Goal: Obtain resource: Obtain resource

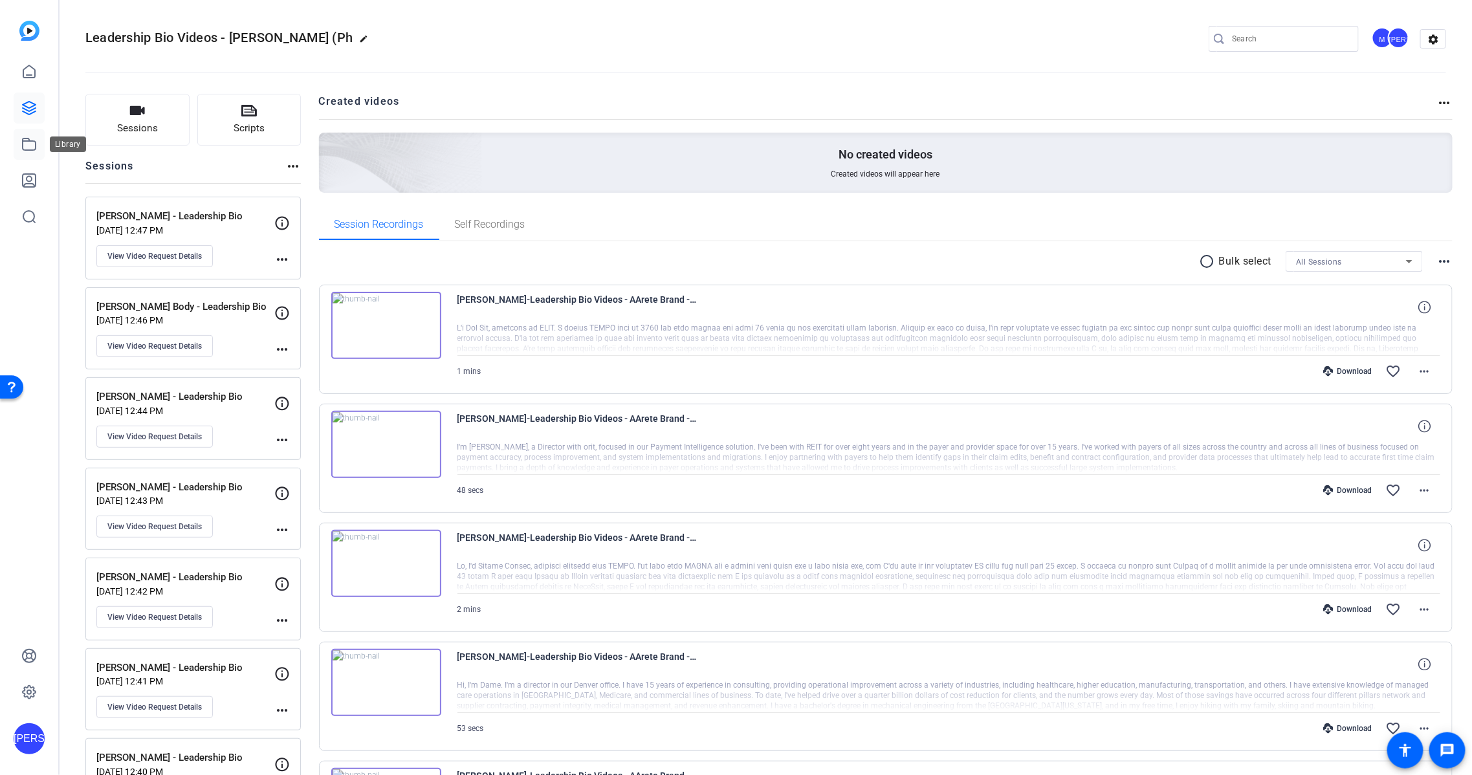
click at [23, 142] on icon at bounding box center [29, 144] width 13 height 12
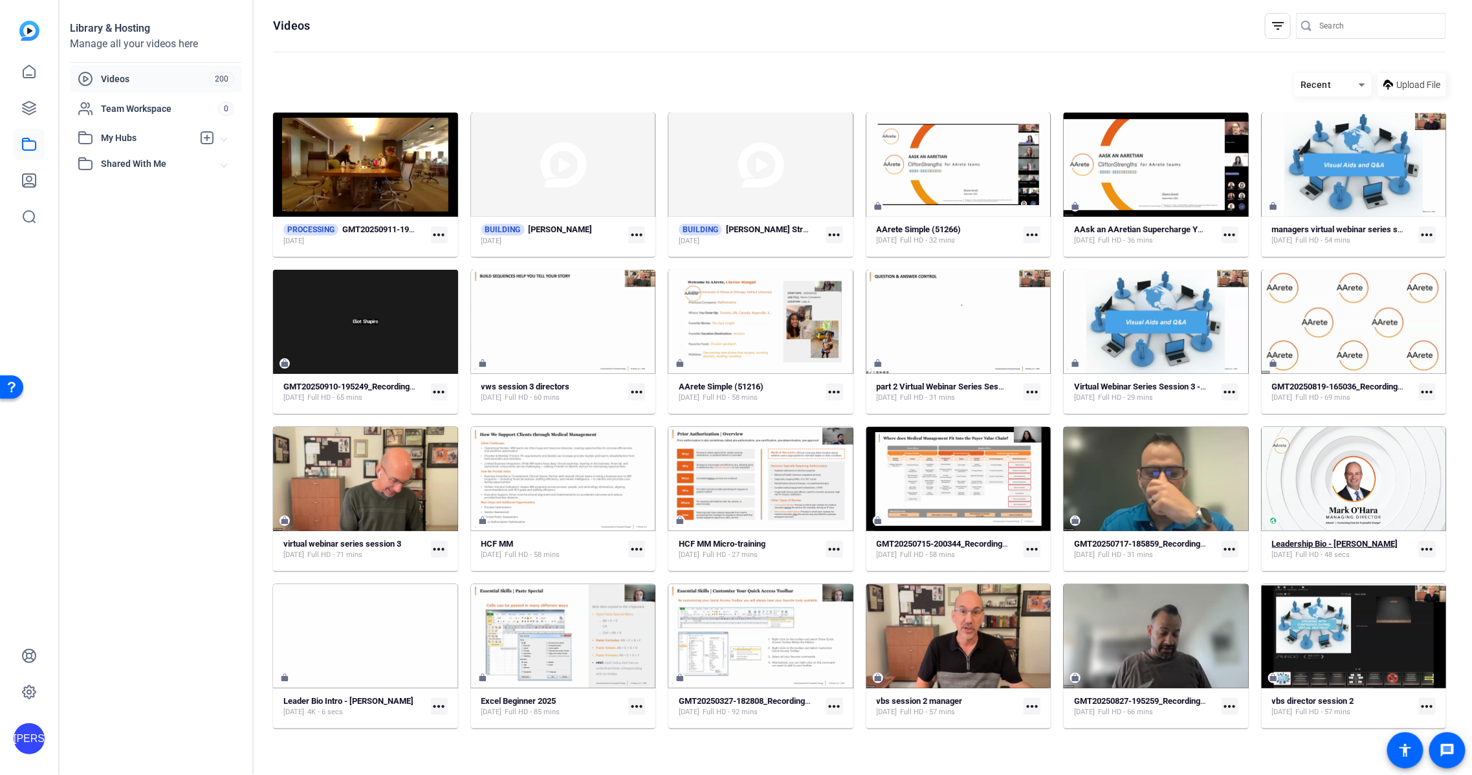
click at [1397, 555] on div "Leadership Bio - [PERSON_NAME] [DATE] Full HD - 48 secs" at bounding box center [1343, 549] width 142 height 21
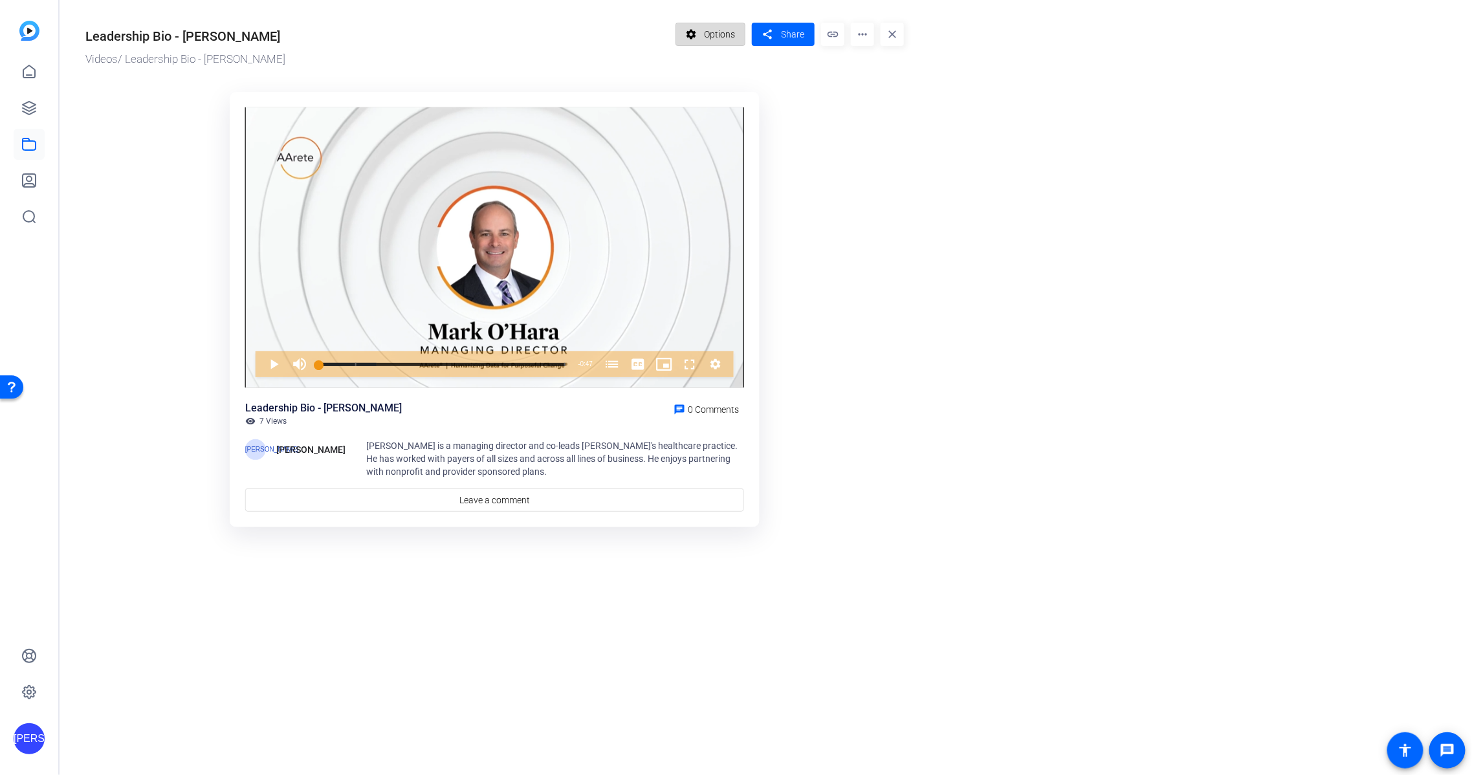
click at [718, 34] on span "Options" at bounding box center [719, 34] width 31 height 25
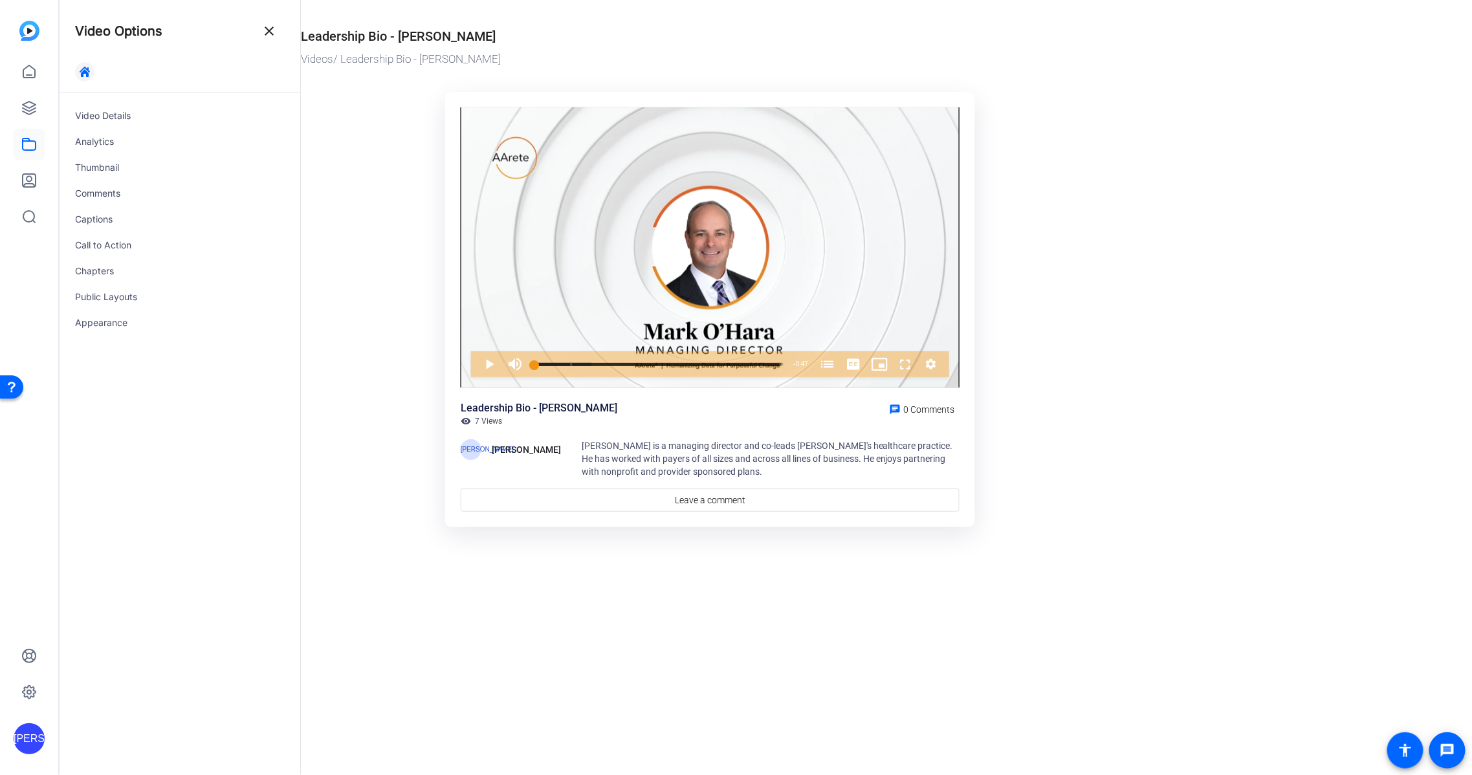
click at [90, 69] on span "button" at bounding box center [84, 71] width 31 height 31
click at [269, 30] on mat-icon "close" at bounding box center [269, 31] width 16 height 16
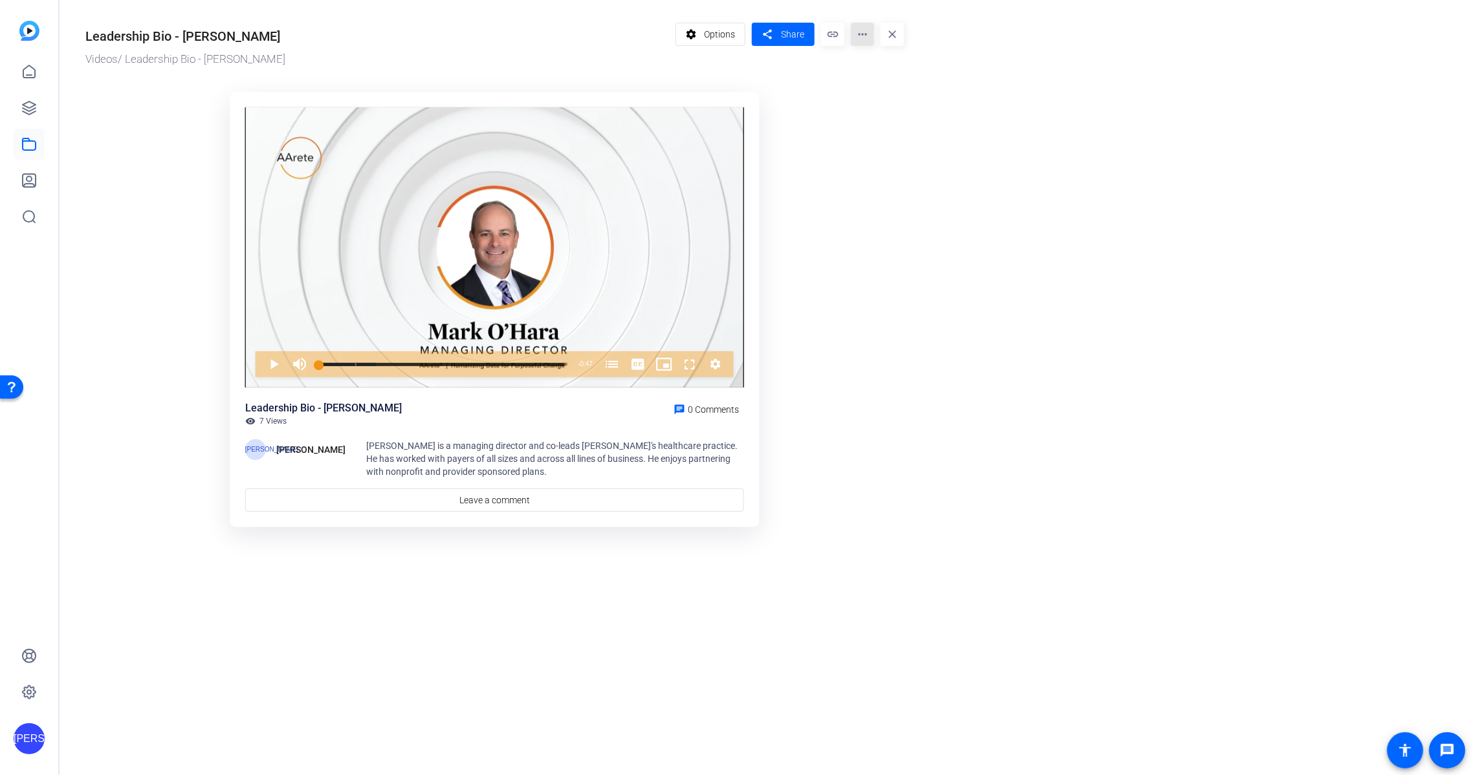
click at [861, 35] on mat-icon "more_horiz" at bounding box center [862, 34] width 23 height 23
click at [882, 76] on span "Edit in Creator" at bounding box center [888, 73] width 54 height 16
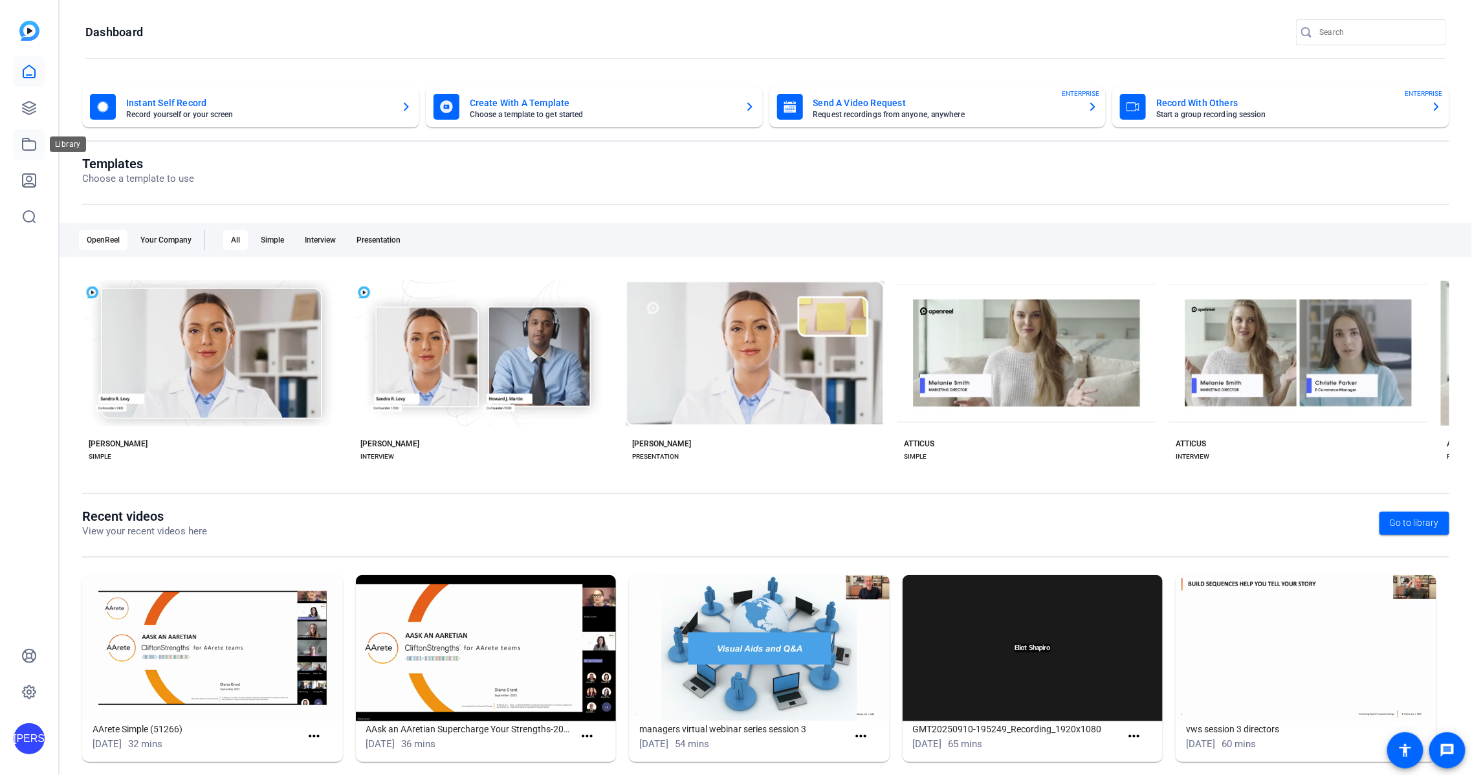
click at [30, 146] on icon at bounding box center [29, 145] width 16 height 16
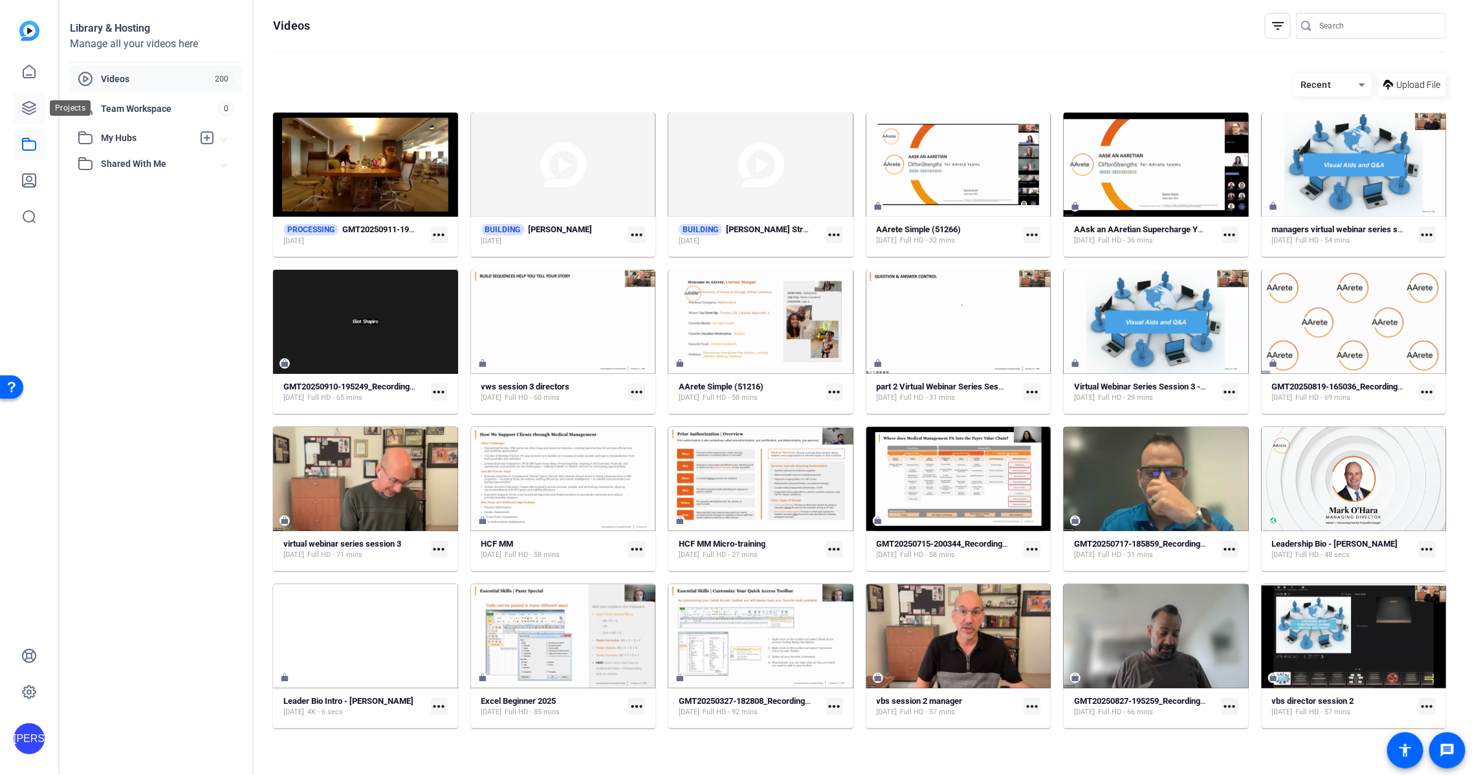
click at [33, 116] on link at bounding box center [29, 108] width 31 height 31
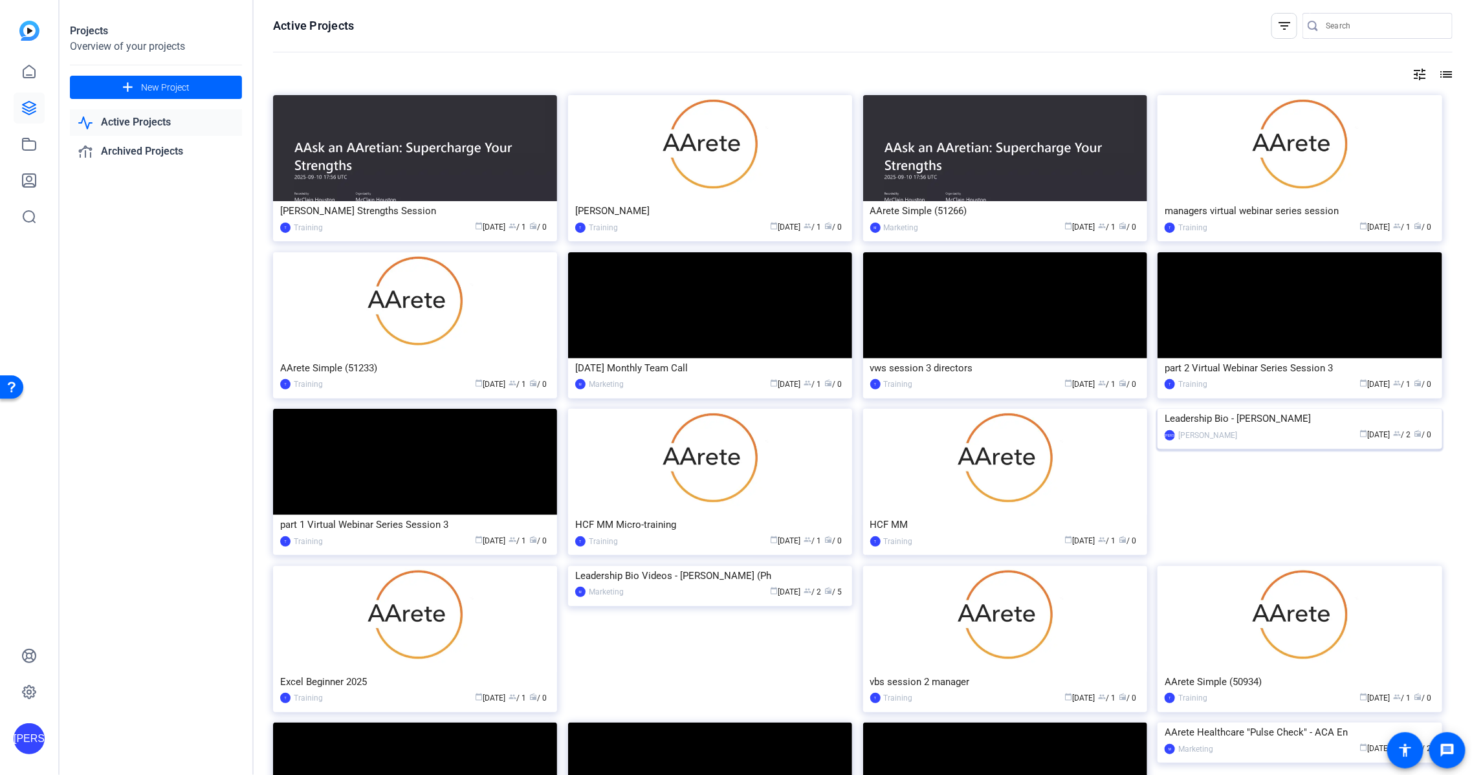
click at [1319, 442] on div "calendar_today [DATE] group / 2 radio / 0" at bounding box center [1339, 435] width 191 height 14
click at [674, 599] on div "calendar_today [DATE] group / 2 radio / 5" at bounding box center [737, 593] width 215 height 14
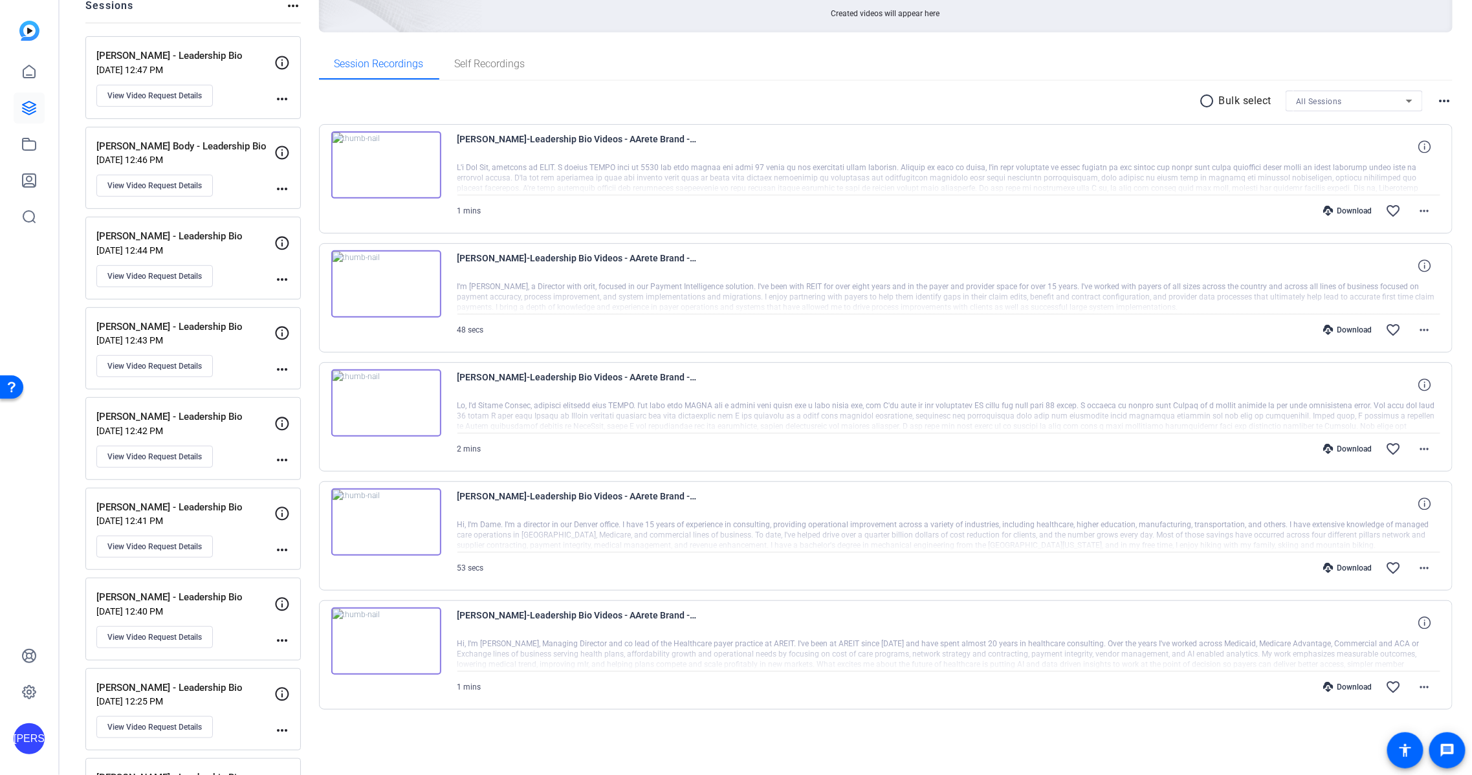
scroll to position [148, 0]
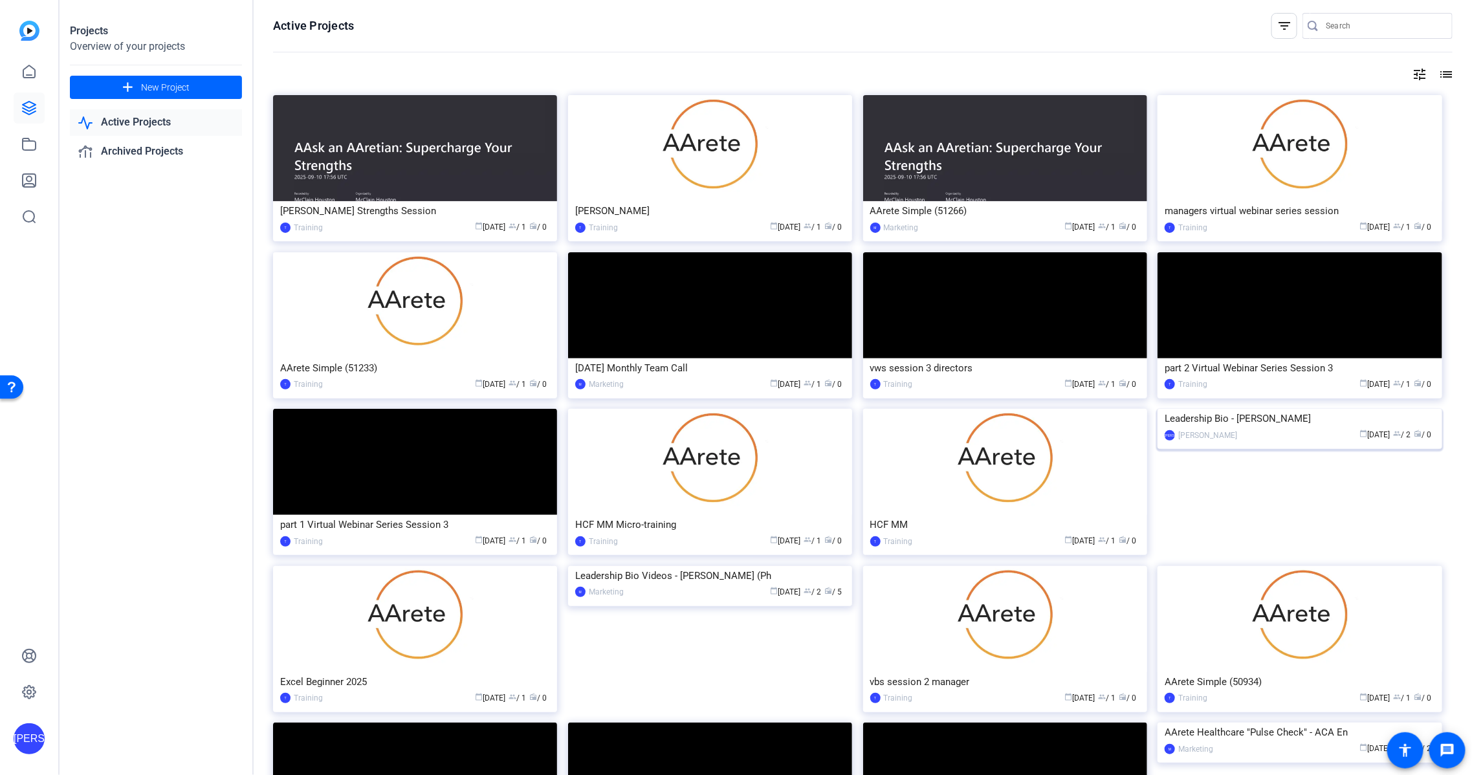
click at [1318, 428] on div "Leadership Bio - [PERSON_NAME]" at bounding box center [1300, 418] width 270 height 19
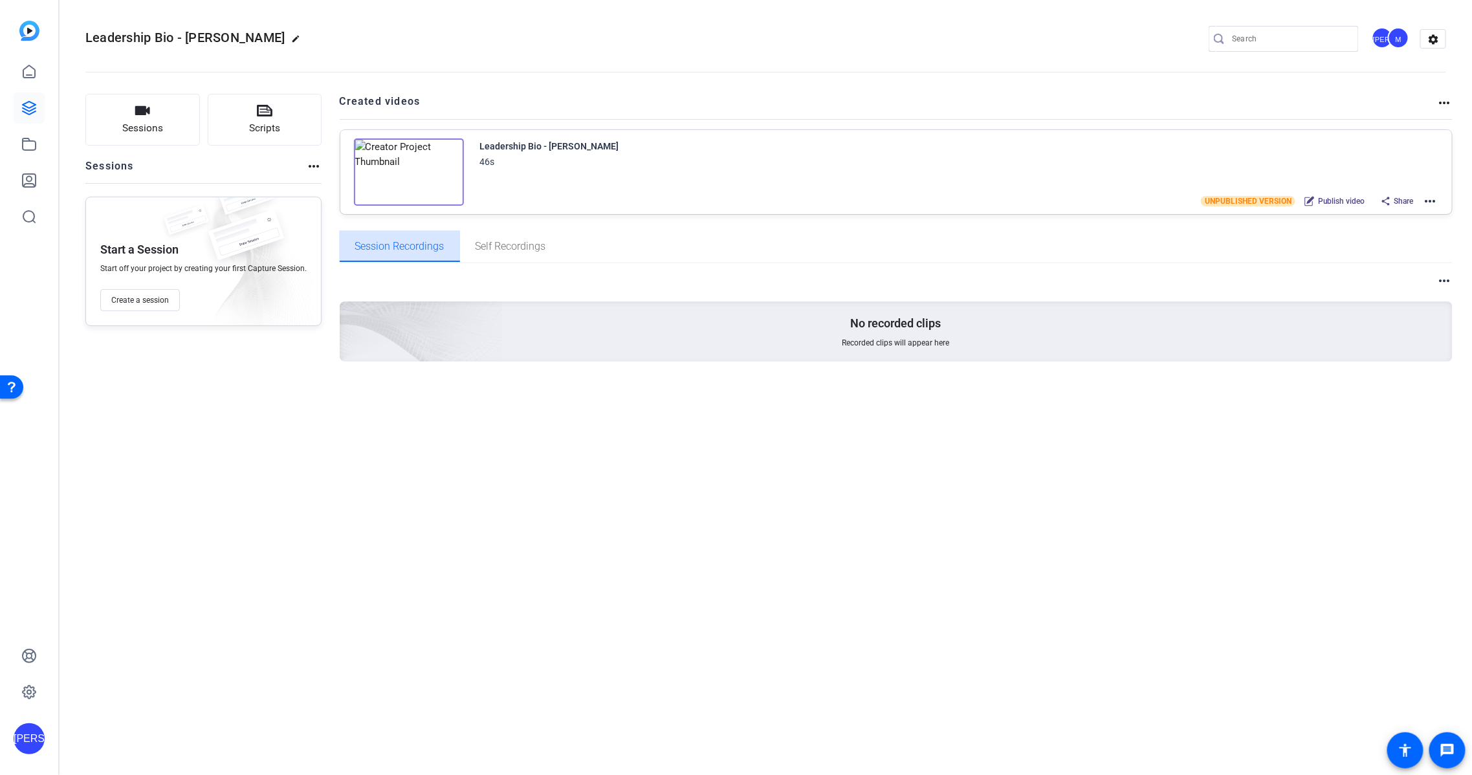
click at [413, 245] on span "Session Recordings" at bounding box center [399, 246] width 89 height 10
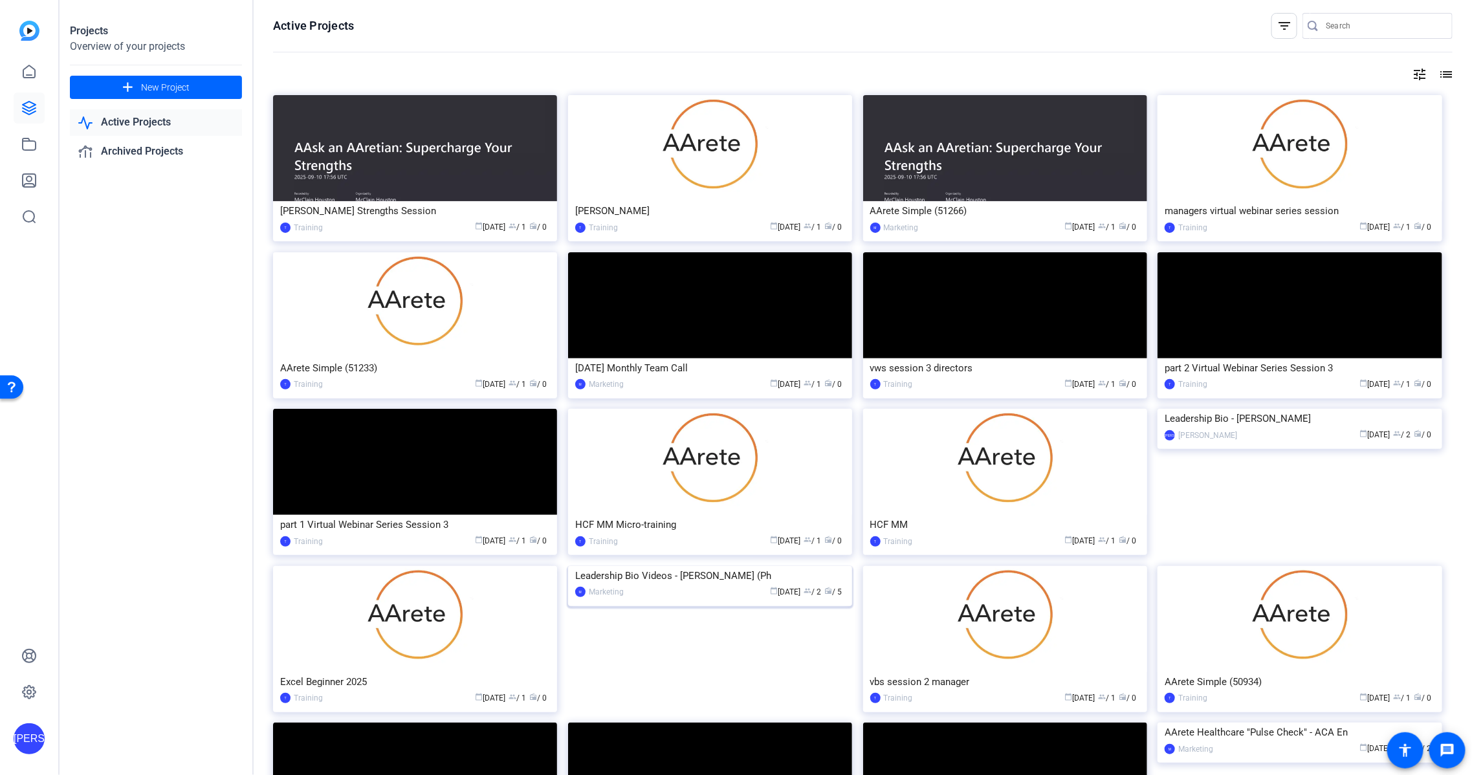
click at [720, 599] on div "calendar_today [DATE] group / 2 radio / 5" at bounding box center [737, 593] width 215 height 14
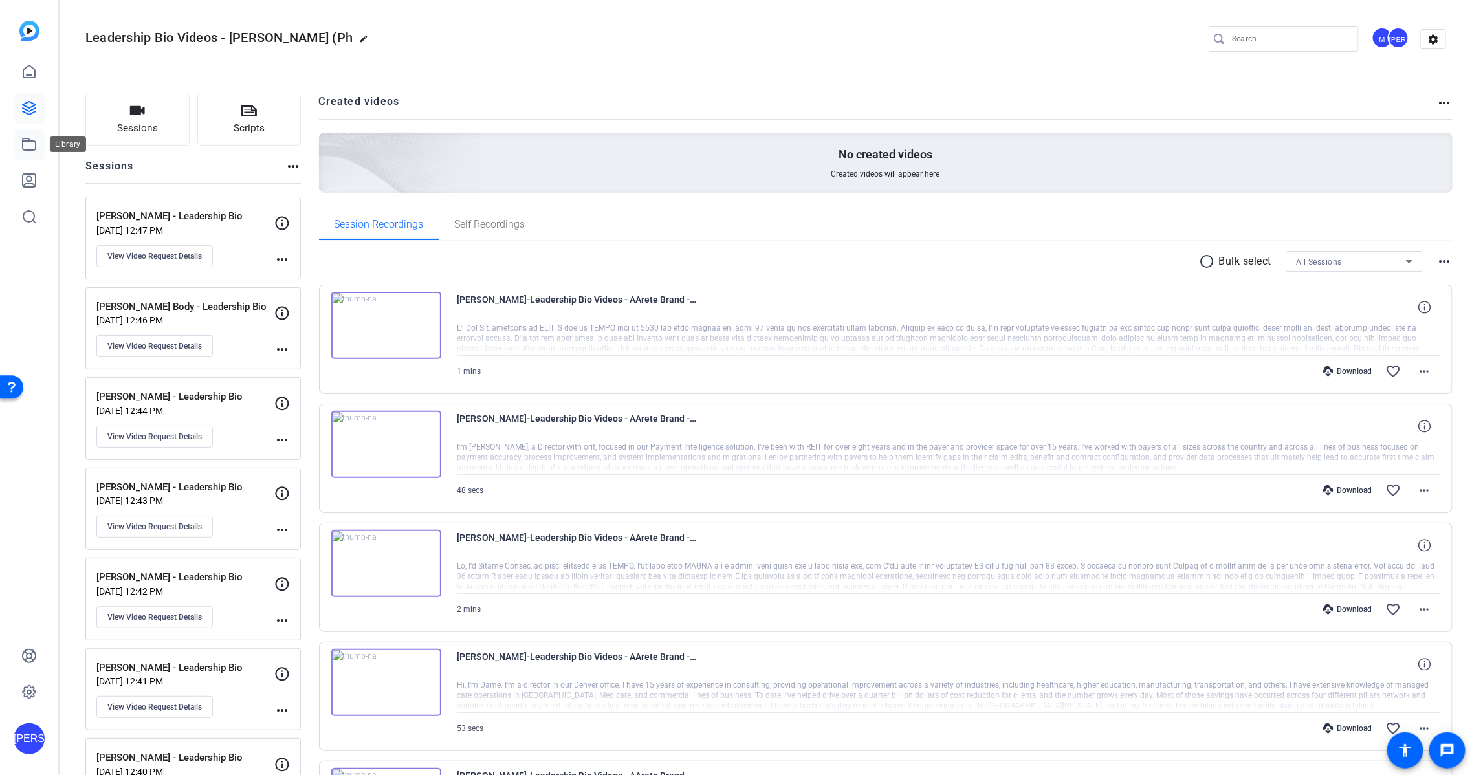
click at [29, 146] on icon at bounding box center [29, 145] width 16 height 16
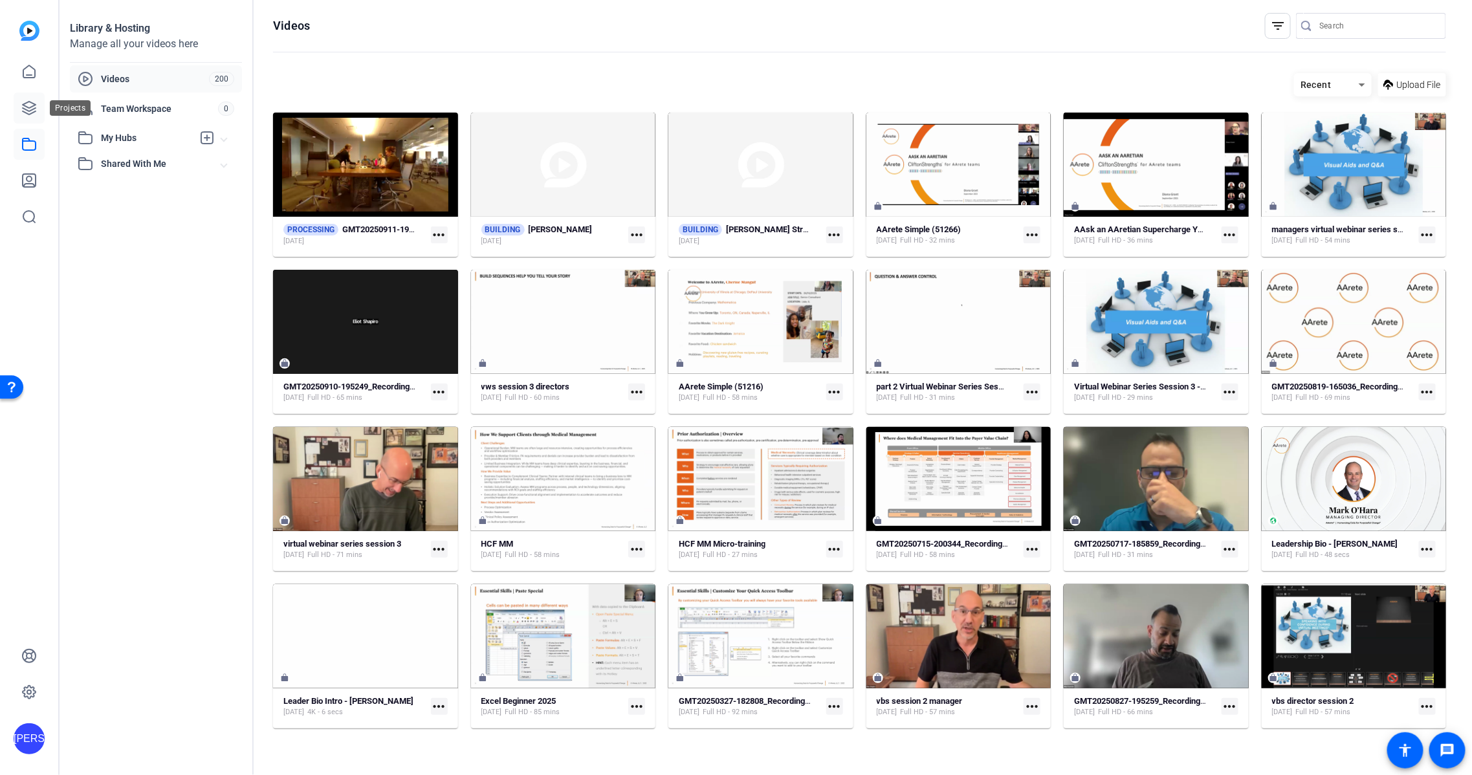
click at [30, 100] on icon at bounding box center [29, 108] width 16 height 16
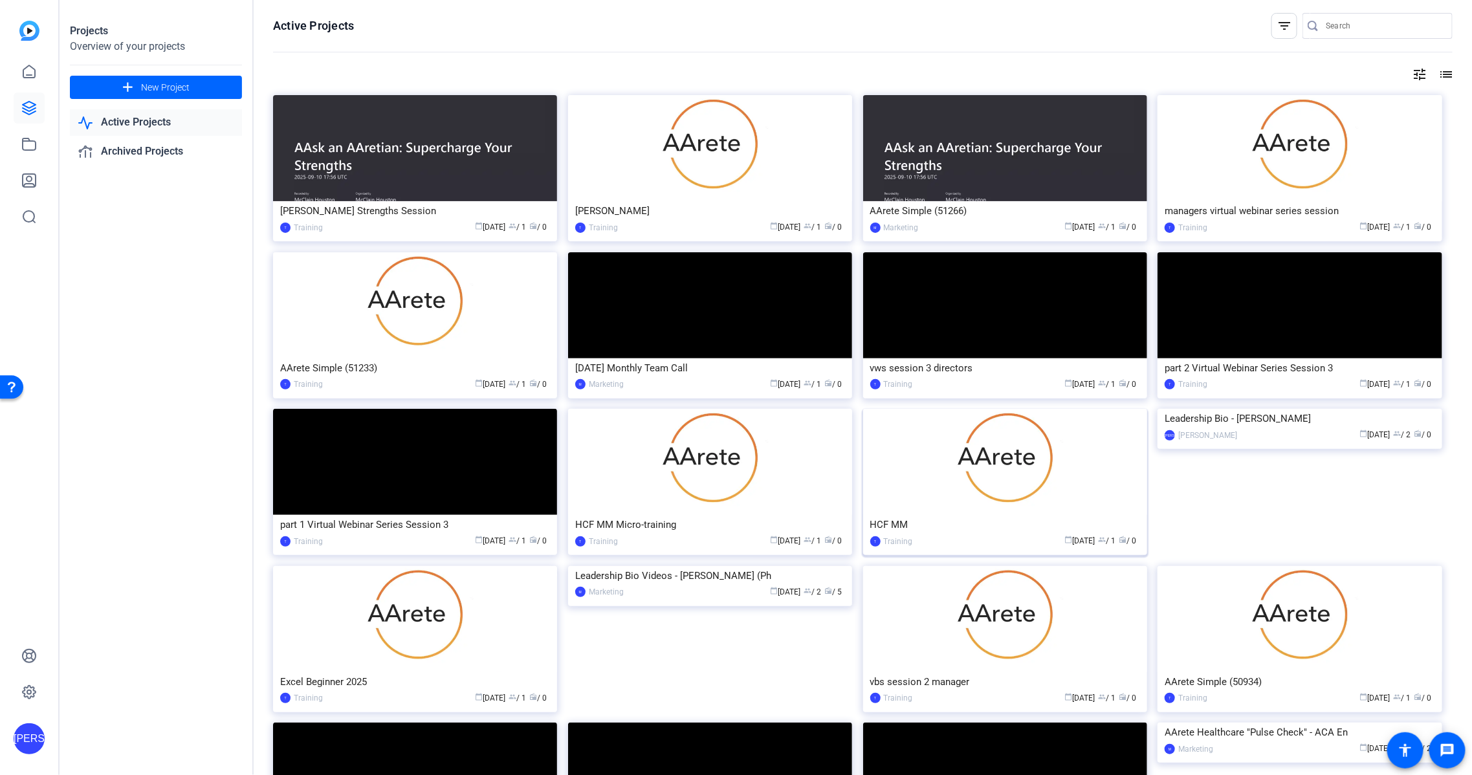
scroll to position [16, 0]
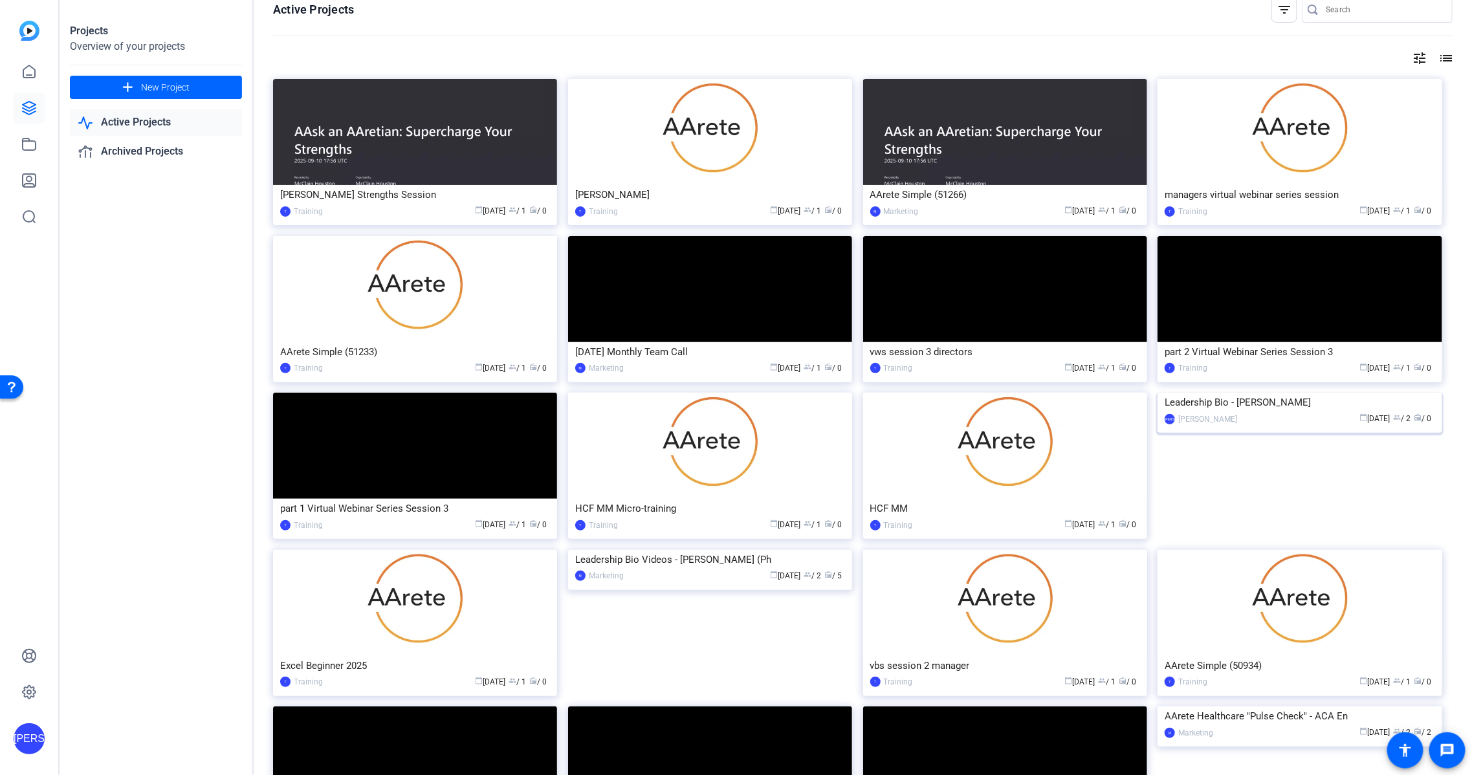
click at [1307, 426] on div "calendar_today [DATE] group / 2 radio / 0" at bounding box center [1339, 419] width 191 height 14
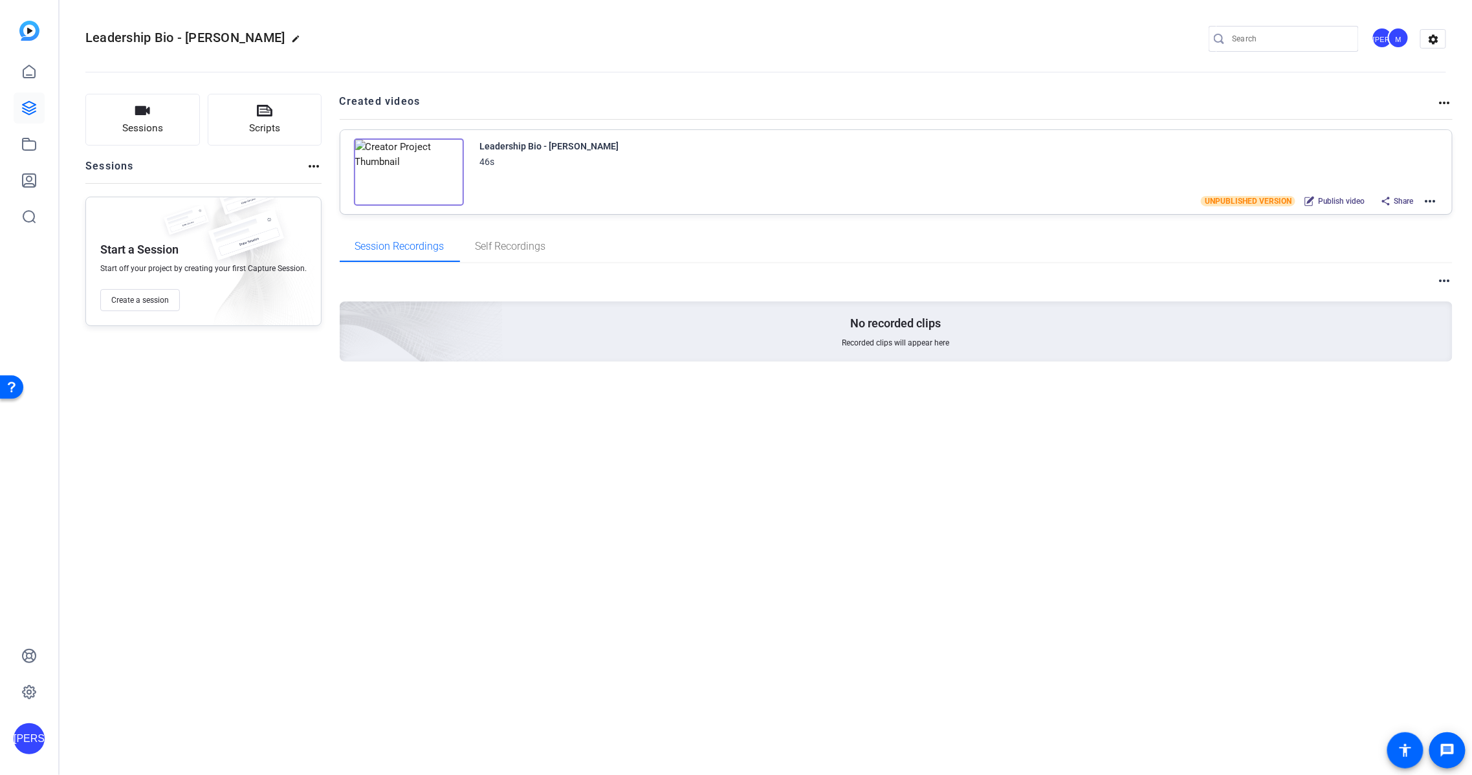
drag, startPoint x: 1215, startPoint y: 512, endPoint x: 1242, endPoint y: 325, distance: 189.6
click at [1215, 512] on div "Leadership Bio - [PERSON_NAME] edit JA M settings Sessions Scripts Sessions mor…" at bounding box center [766, 387] width 1412 height 775
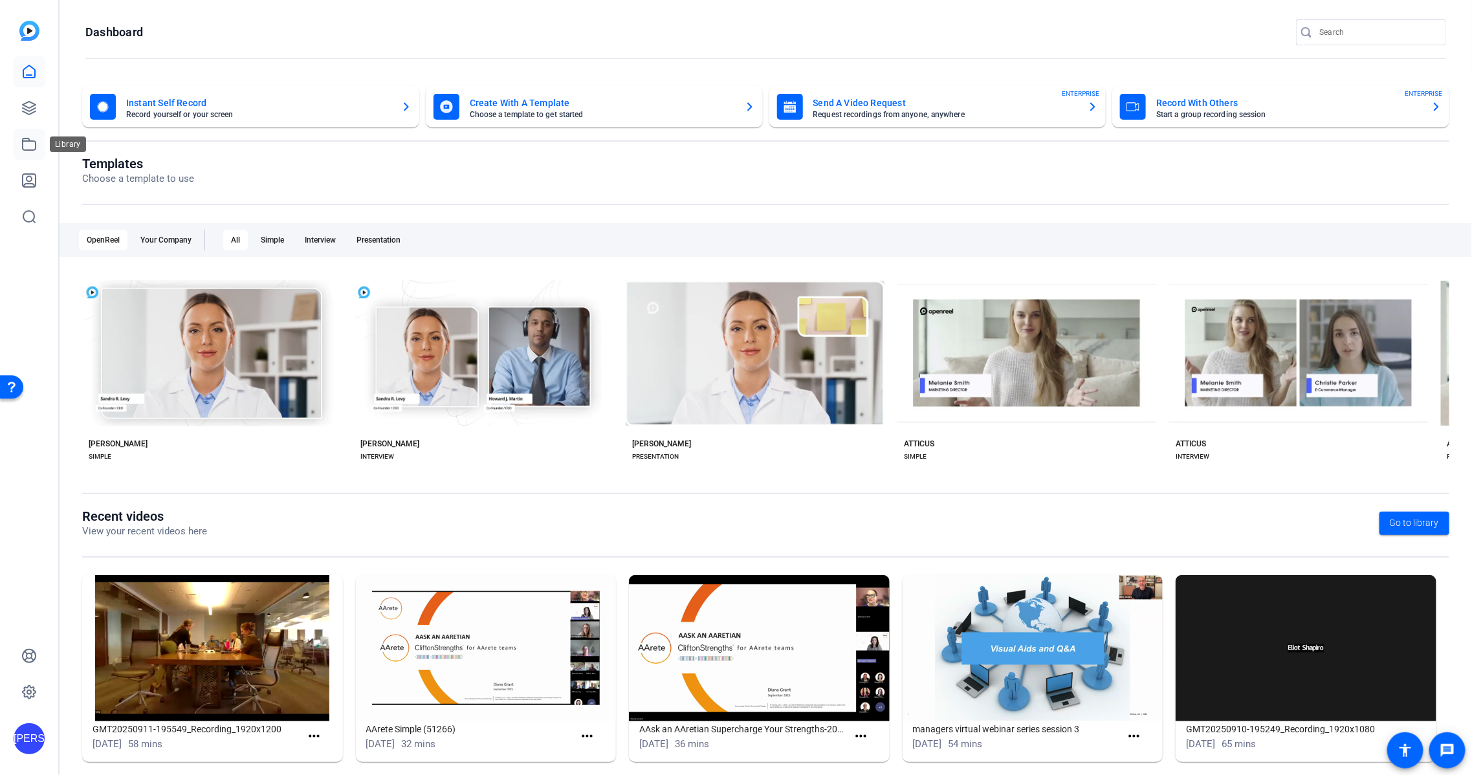
click at [28, 143] on icon at bounding box center [29, 145] width 16 height 16
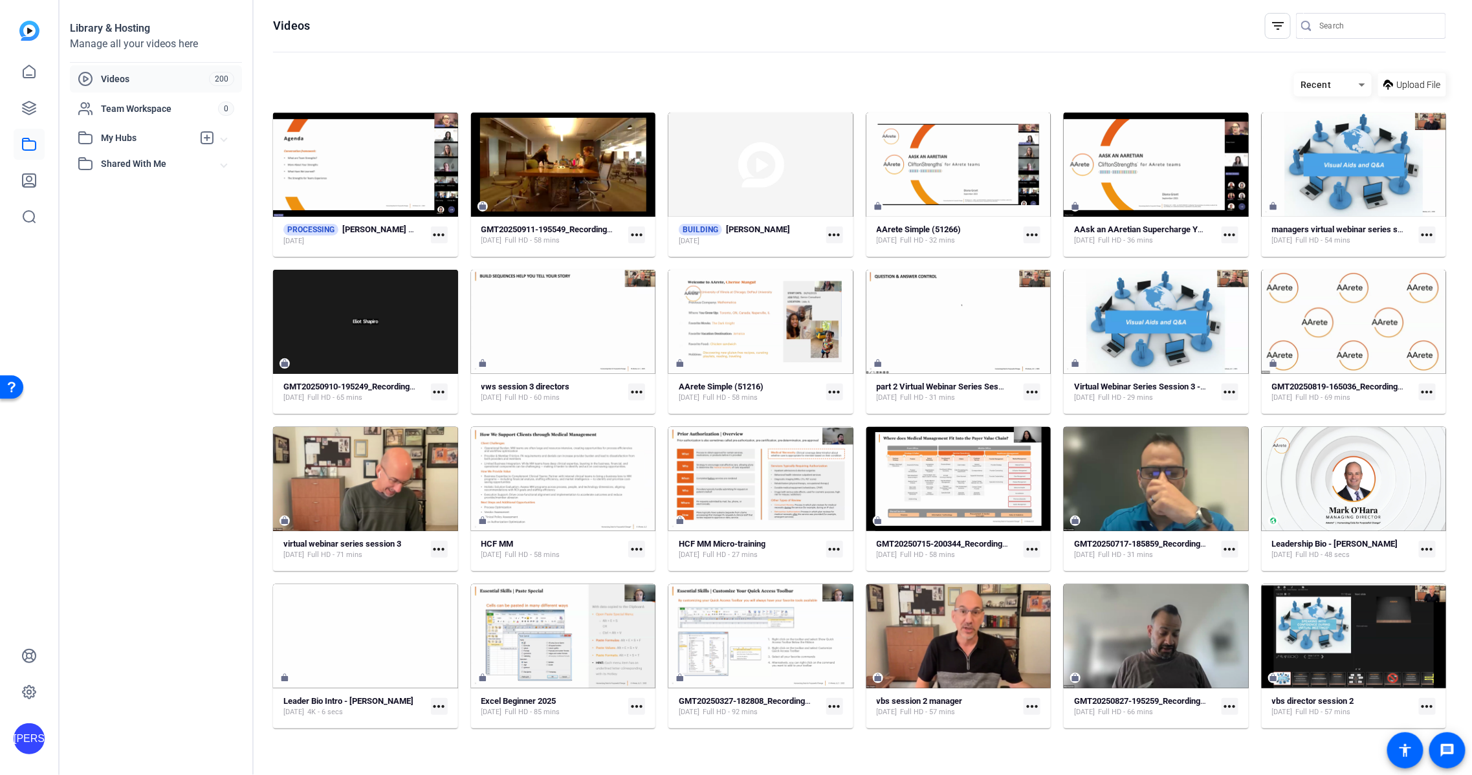
click at [1371, 560] on div "Leadership Bio - Mark O'Hara Sep 3, 2025 Full HD - 48 secs more_horiz" at bounding box center [1354, 549] width 164 height 23
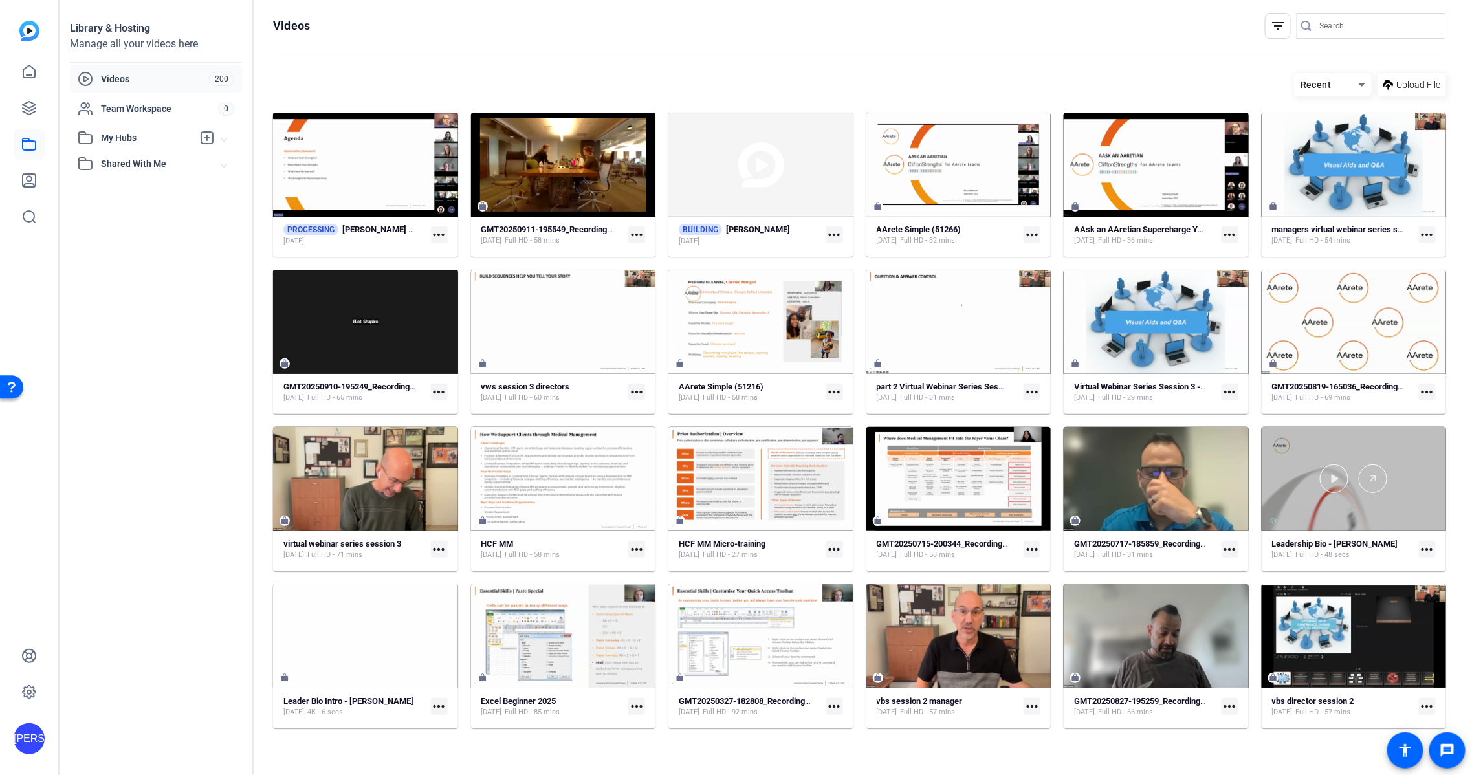
click at [1373, 501] on div at bounding box center [1354, 479] width 185 height 104
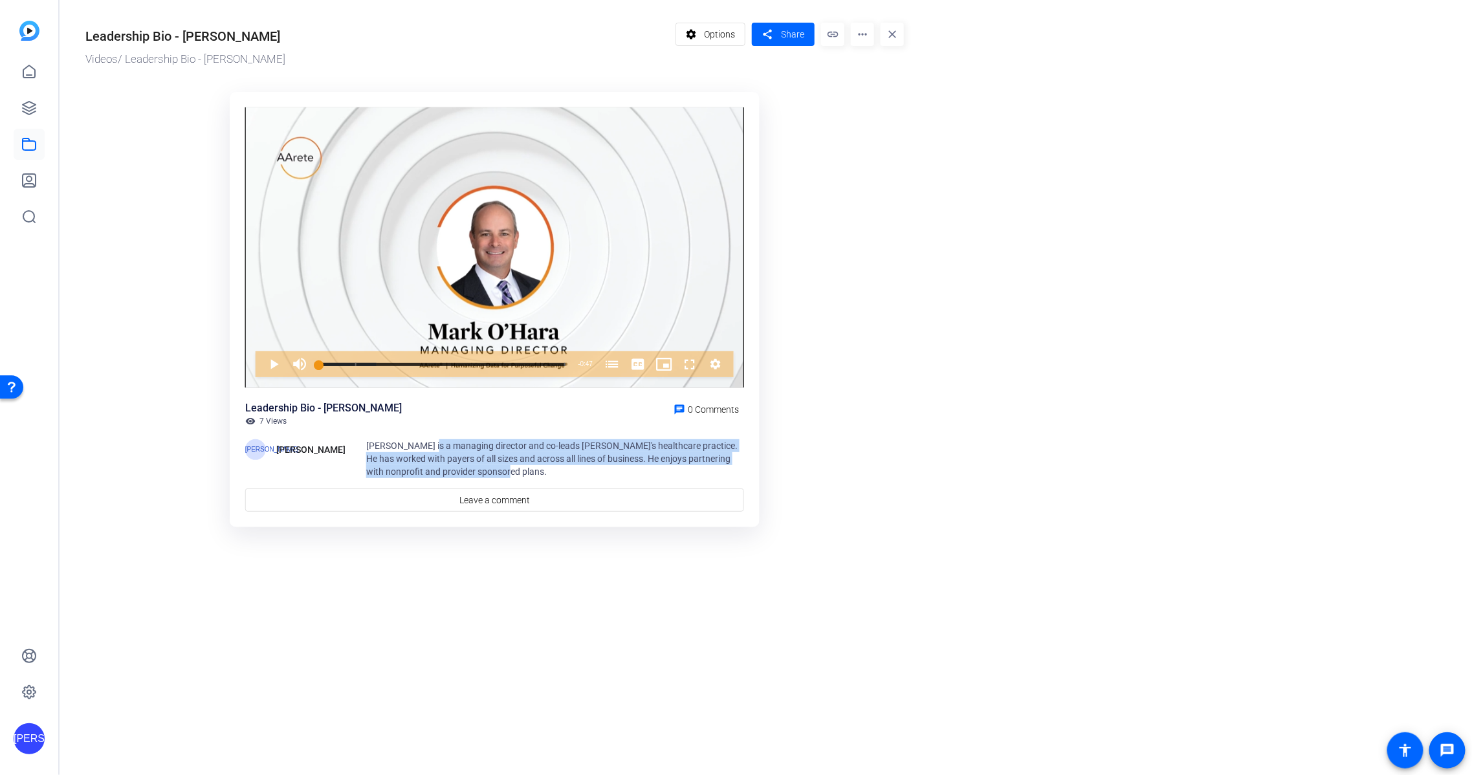
drag, startPoint x: 435, startPoint y: 442, endPoint x: 566, endPoint y: 468, distance: 133.4
click at [566, 468] on div "Mark O'Hara is a managing director and co-leads AArete's healthcare practice. H…" at bounding box center [555, 458] width 378 height 39
copy span "a managing director and co-leads AArete's healthcare practice. He has worked wi…"
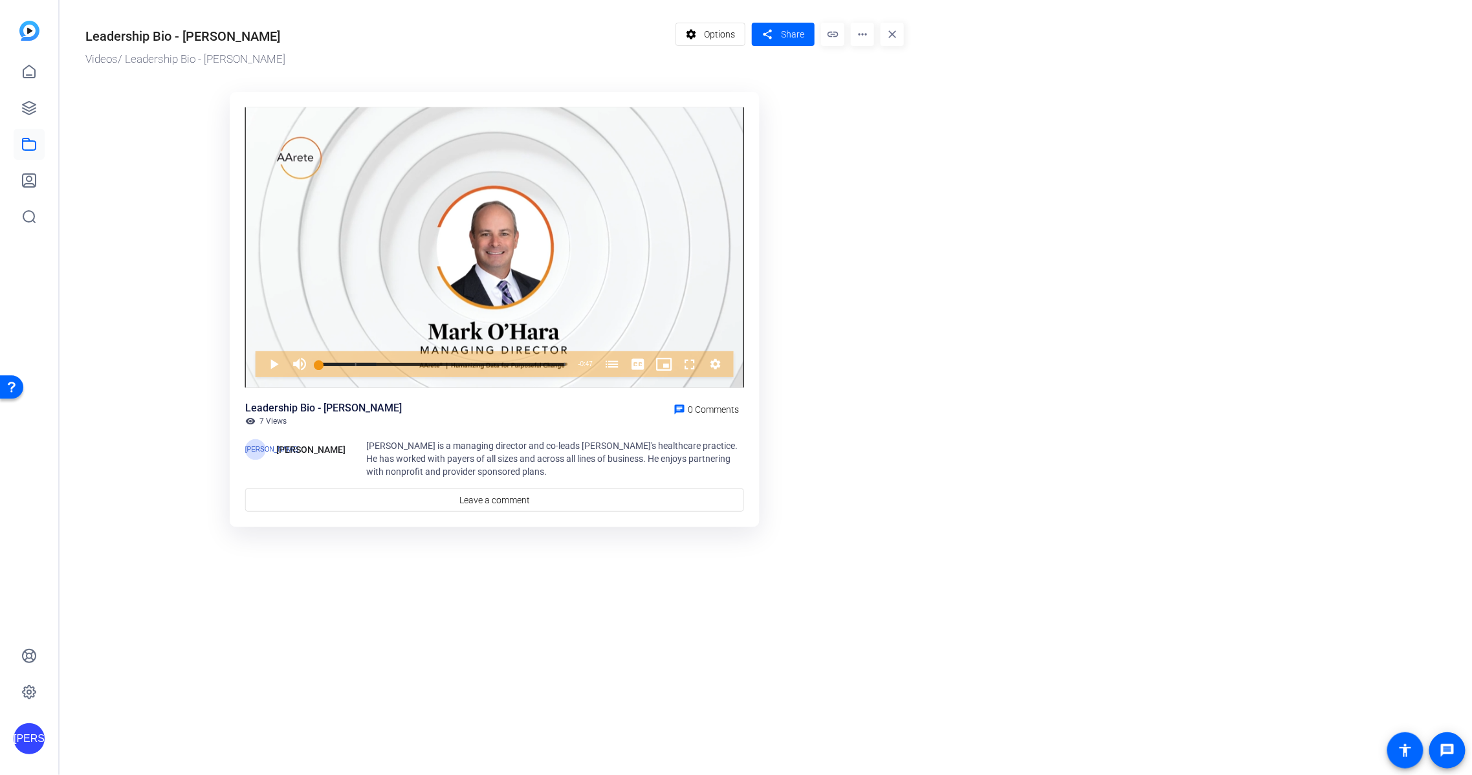
click at [1161, 126] on or-hosting-video-details "Leadership Bio - Mark O'Hara Videos / Leadership Bio - Mark O'Hara settings Opt…" at bounding box center [763, 273] width 1406 height 547
